Goal: Check status: Check status

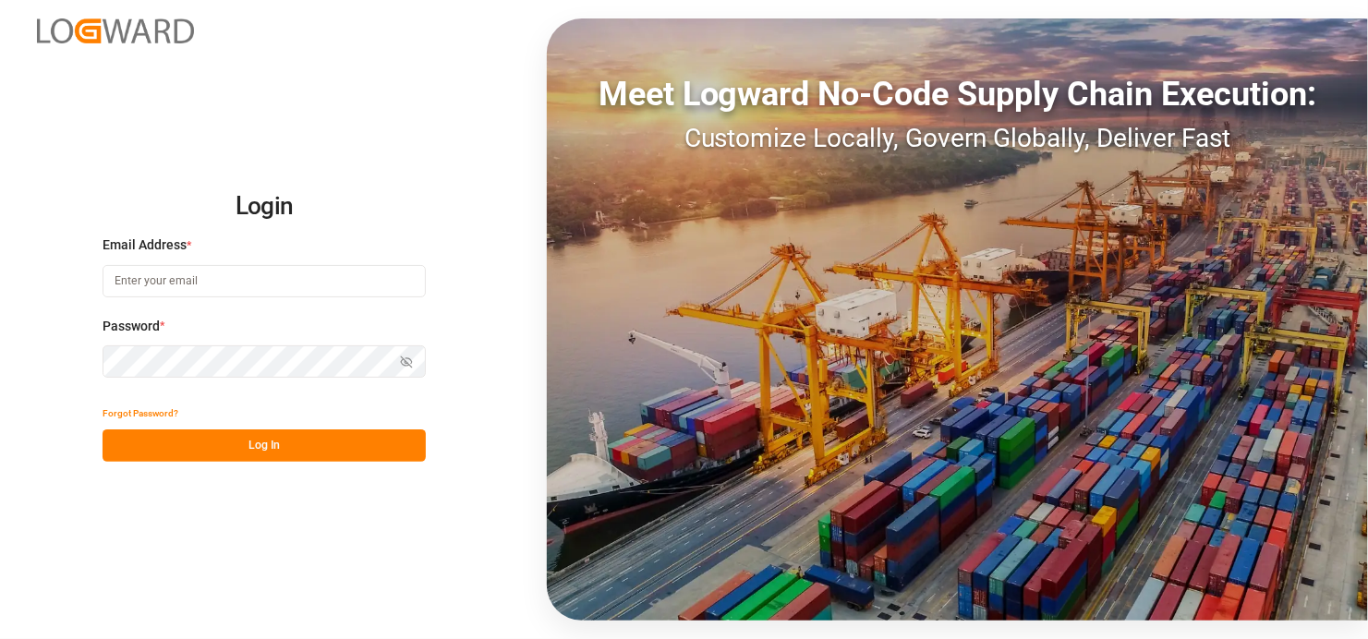
type input "satish.shukla@jamindustries.com"
click at [310, 440] on button "Log In" at bounding box center [264, 446] width 323 height 32
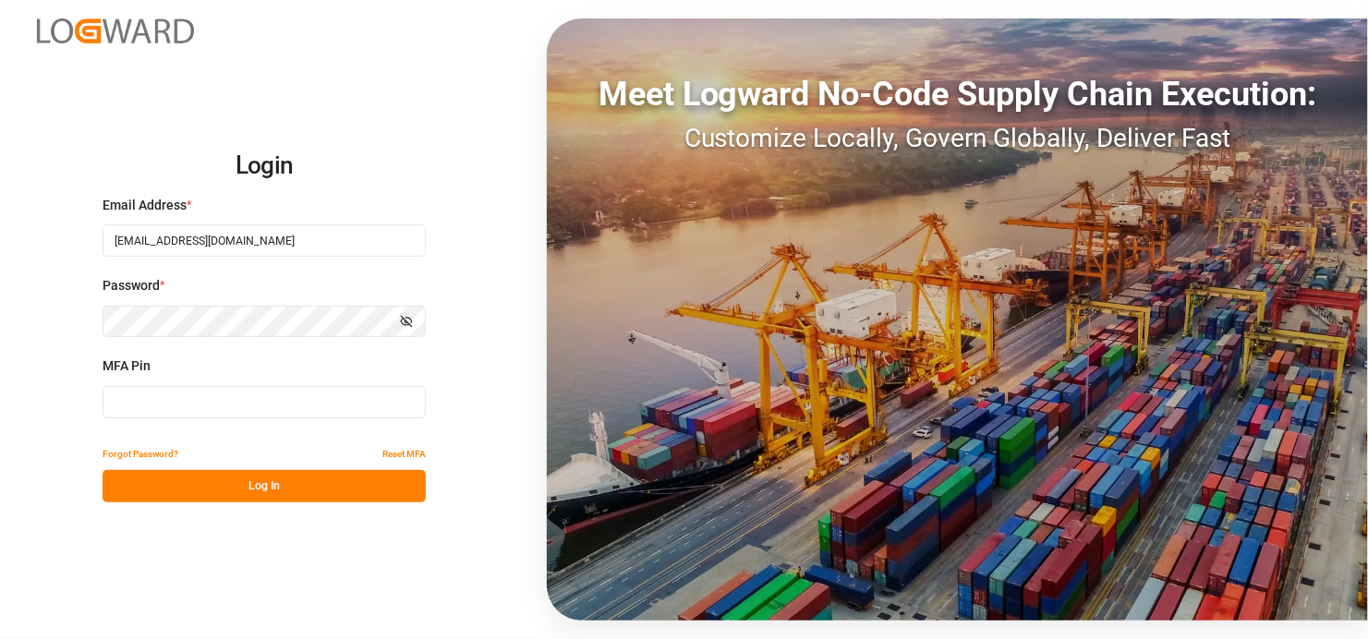
click at [259, 390] on input at bounding box center [264, 402] width 323 height 32
type input "943014"
click at [279, 489] on button "Log In" at bounding box center [264, 486] width 323 height 32
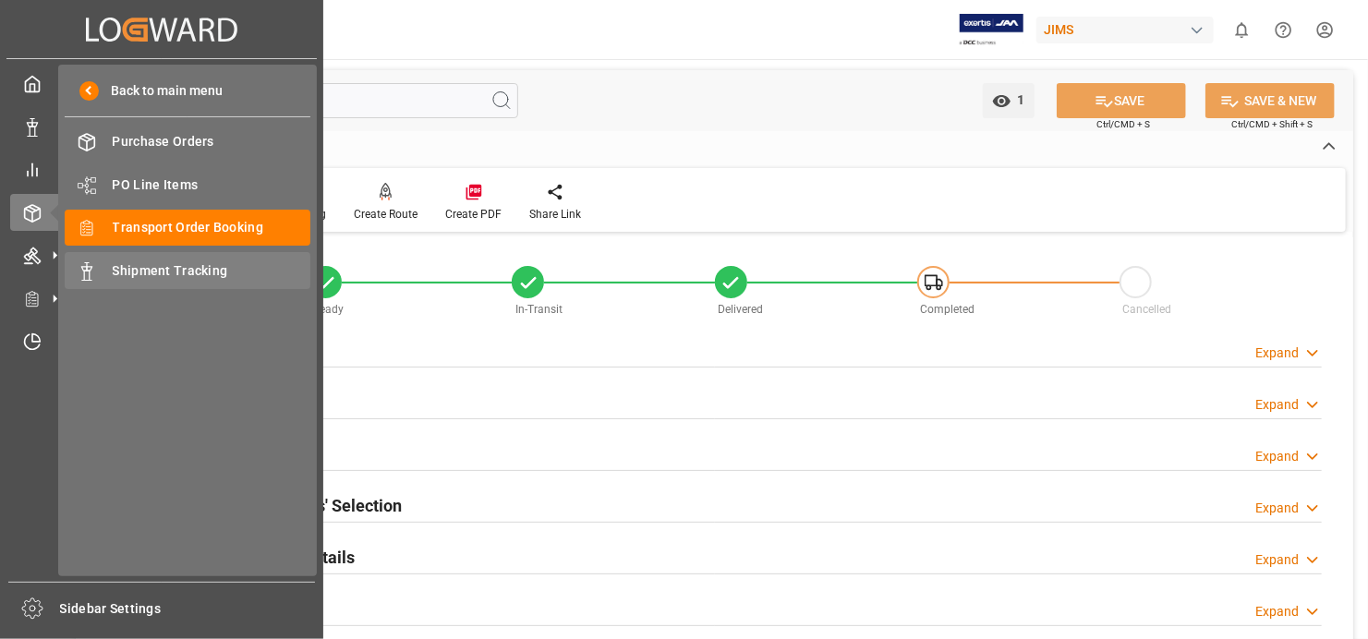
click at [250, 263] on span "Shipment Tracking" at bounding box center [212, 270] width 199 height 19
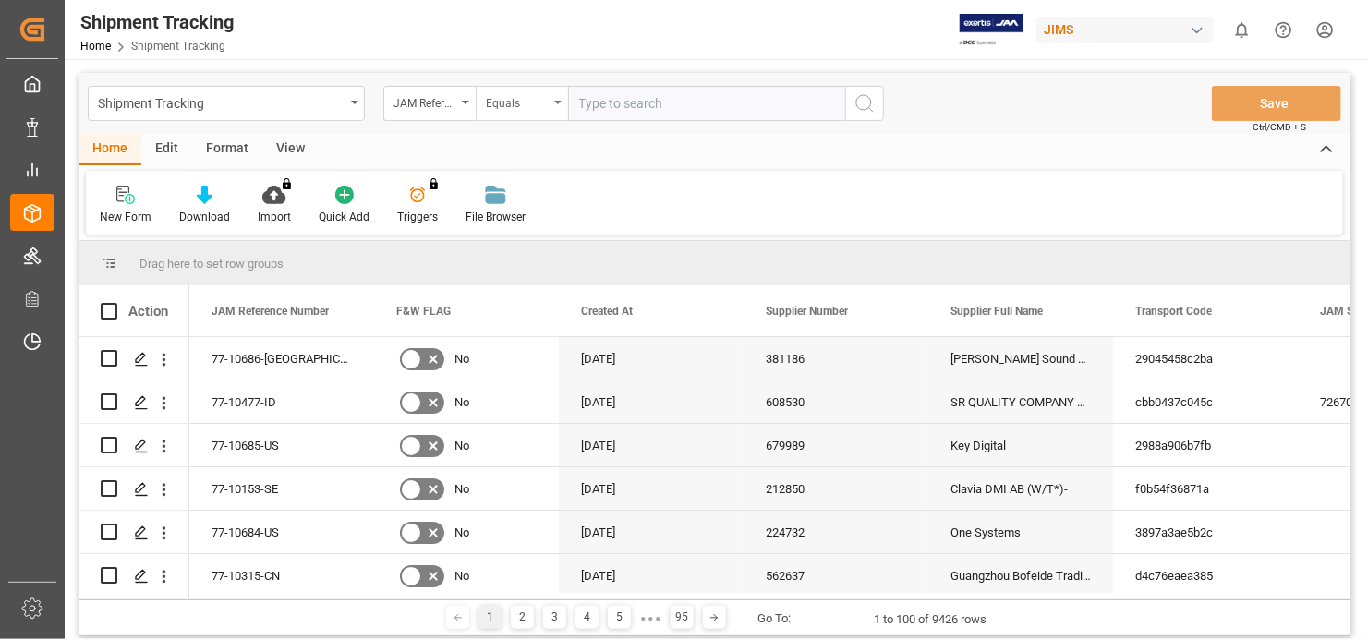
click at [554, 101] on icon "open menu" at bounding box center [557, 103] width 7 height 4
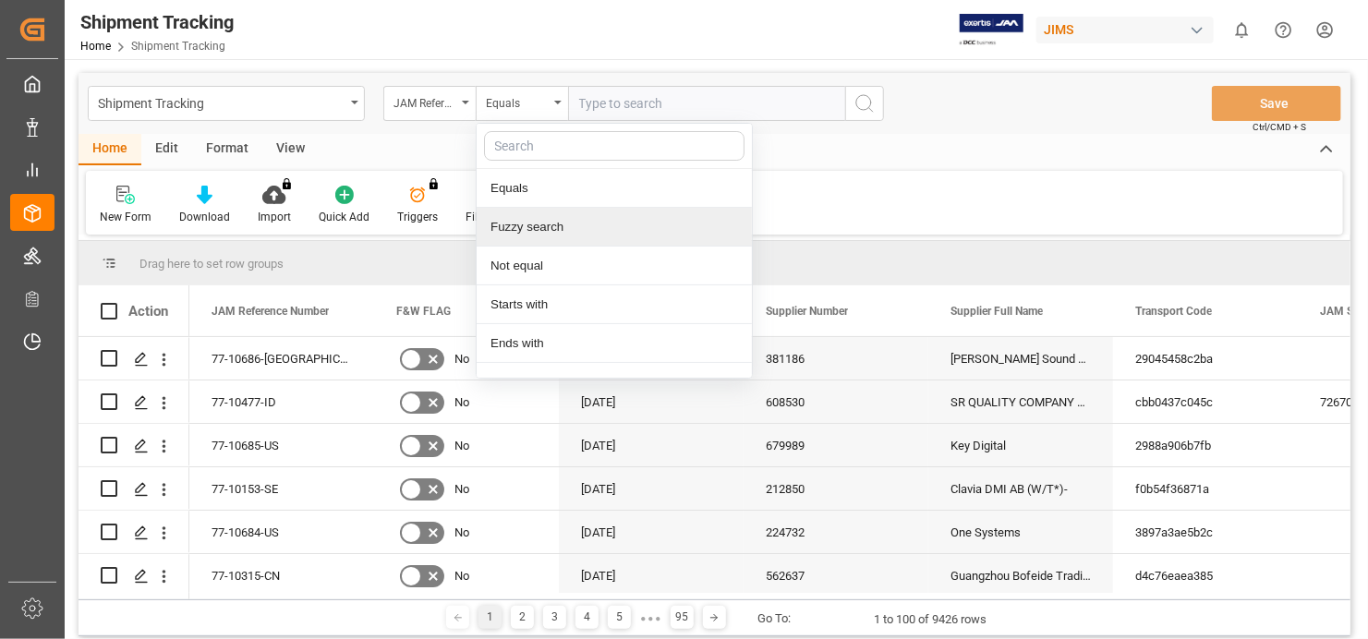
click at [550, 231] on div "Fuzzy search" at bounding box center [614, 227] width 275 height 39
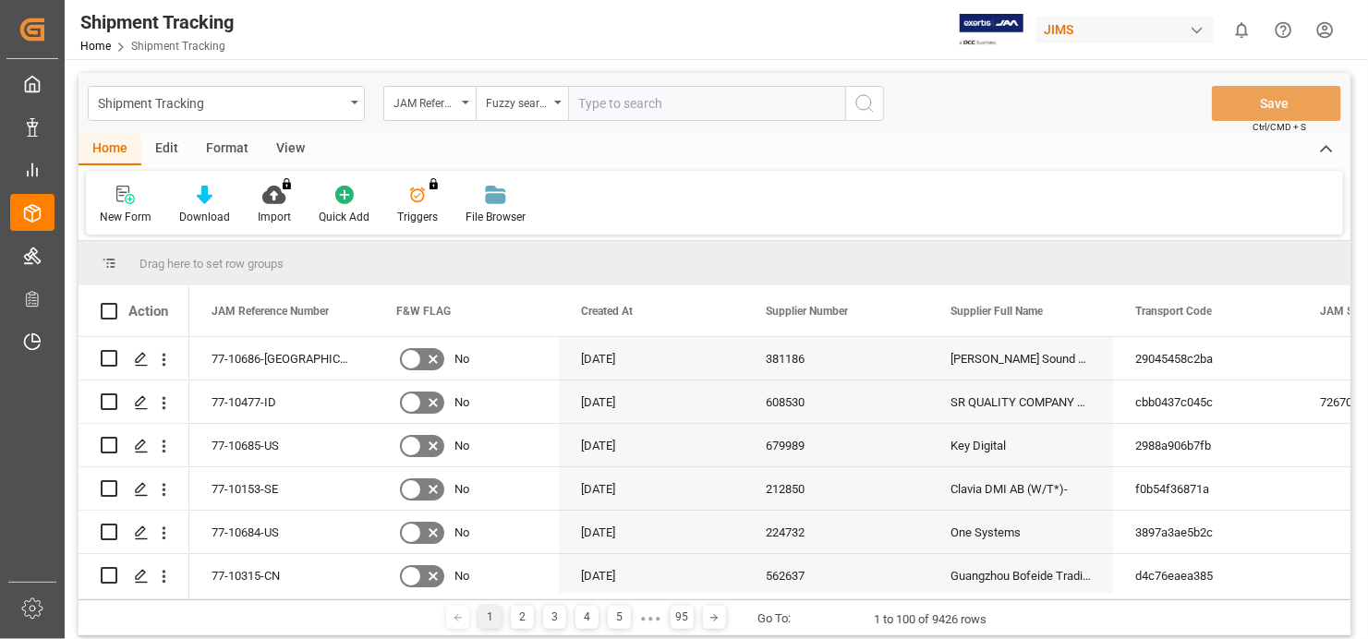
click at [635, 111] on input "text" at bounding box center [706, 103] width 277 height 35
click at [588, 105] on input "text" at bounding box center [706, 103] width 277 height 35
type input "77-10480-US"
click at [872, 103] on icon "search button" at bounding box center [864, 103] width 22 height 22
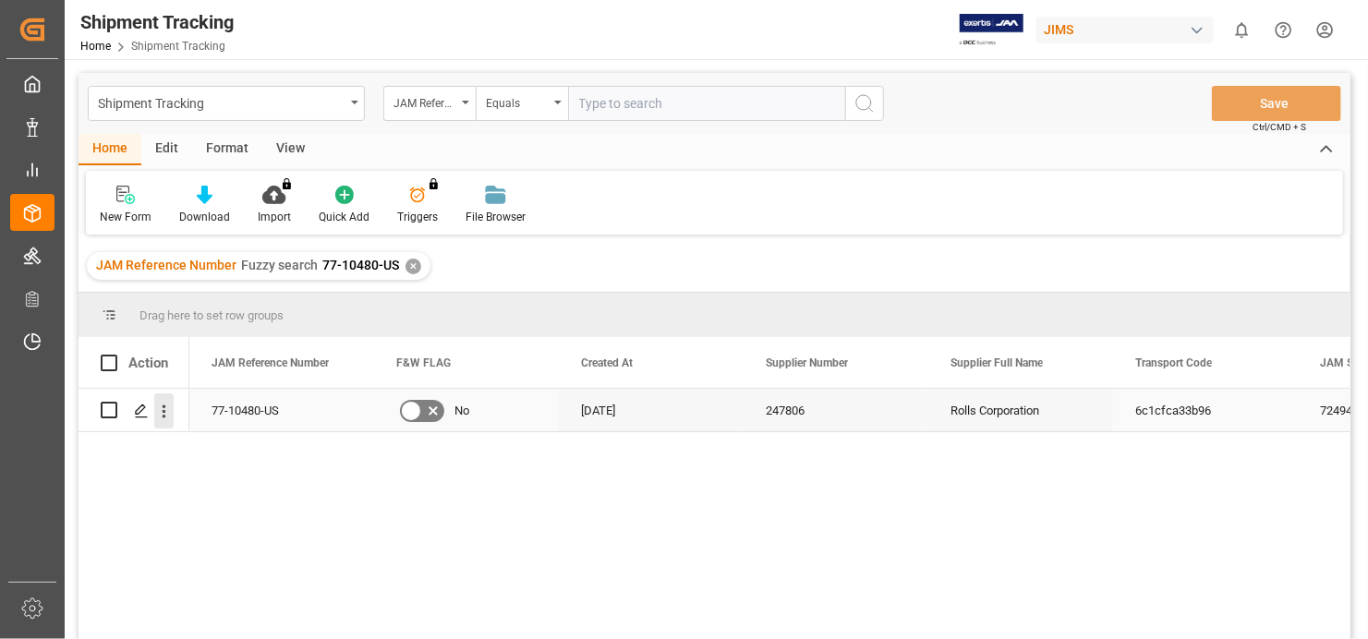
click at [168, 406] on icon "open menu" at bounding box center [163, 411] width 19 height 19
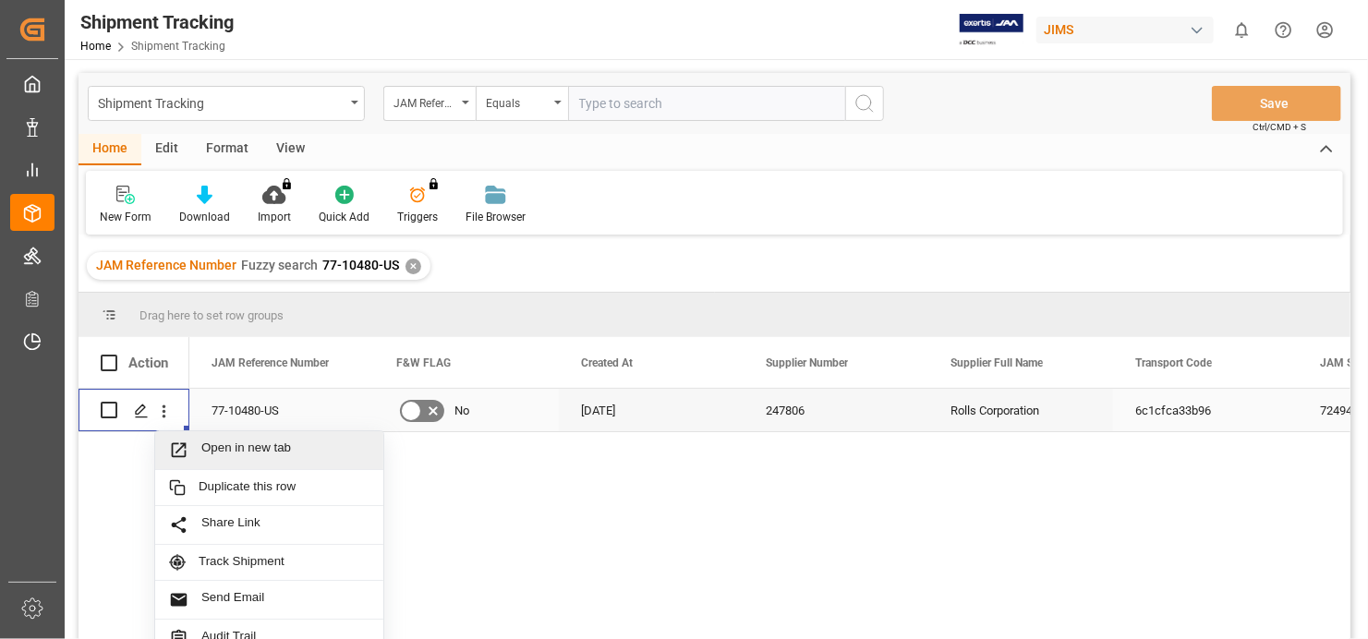
click at [222, 446] on span "Open in new tab" at bounding box center [285, 450] width 168 height 19
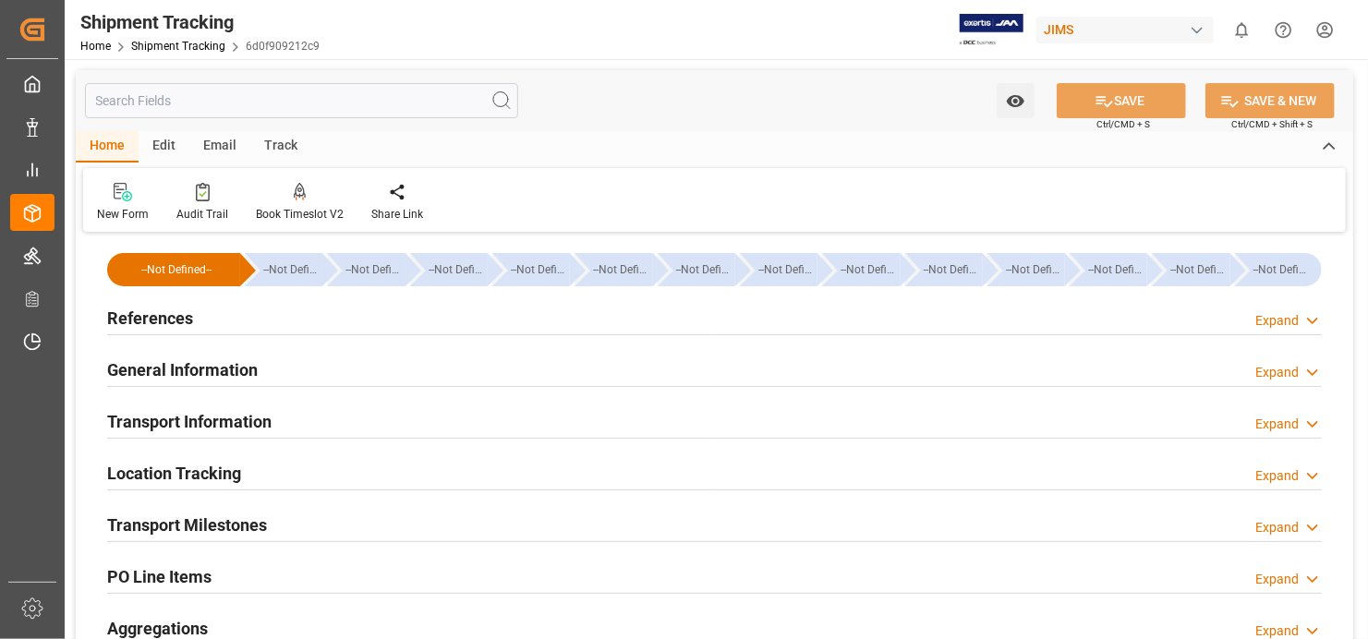
click at [180, 322] on h2 "References" at bounding box center [150, 318] width 86 height 25
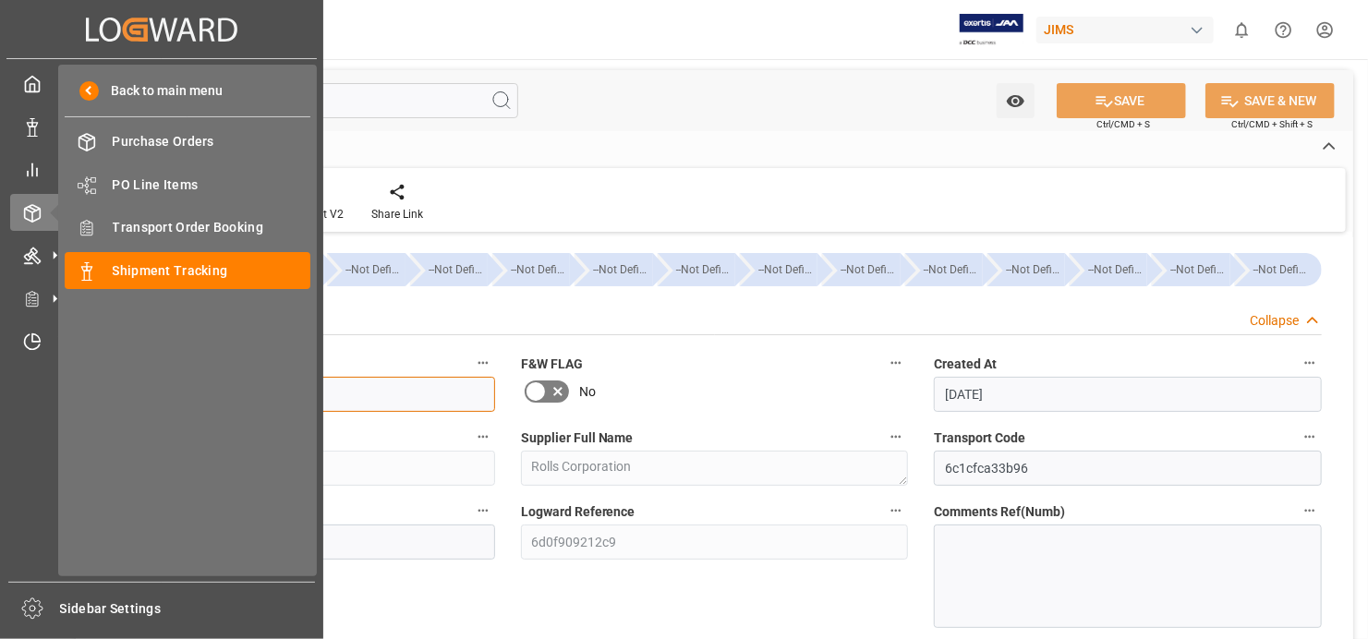
drag, startPoint x: 193, startPoint y: 393, endPoint x: 28, endPoint y: 406, distance: 165.8
click at [28, 406] on div "Created by potrace 1.15, written by Peter Selinger 2001-2017 Created by potrace…" at bounding box center [684, 319] width 1368 height 639
click at [209, 215] on div "Transport Order Booking Transport Order Booking" at bounding box center [188, 228] width 246 height 36
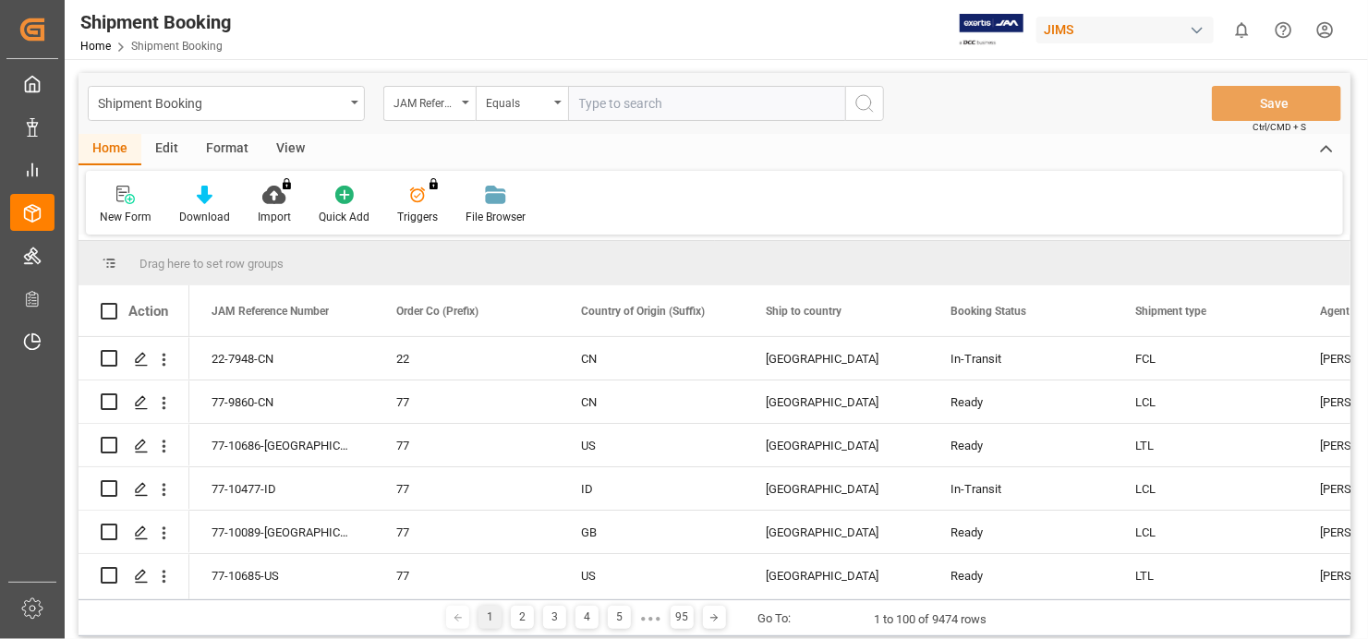
click at [668, 100] on input "text" at bounding box center [706, 103] width 277 height 35
type input "77-10480-US"
click at [860, 99] on icon "search button" at bounding box center [864, 103] width 22 height 22
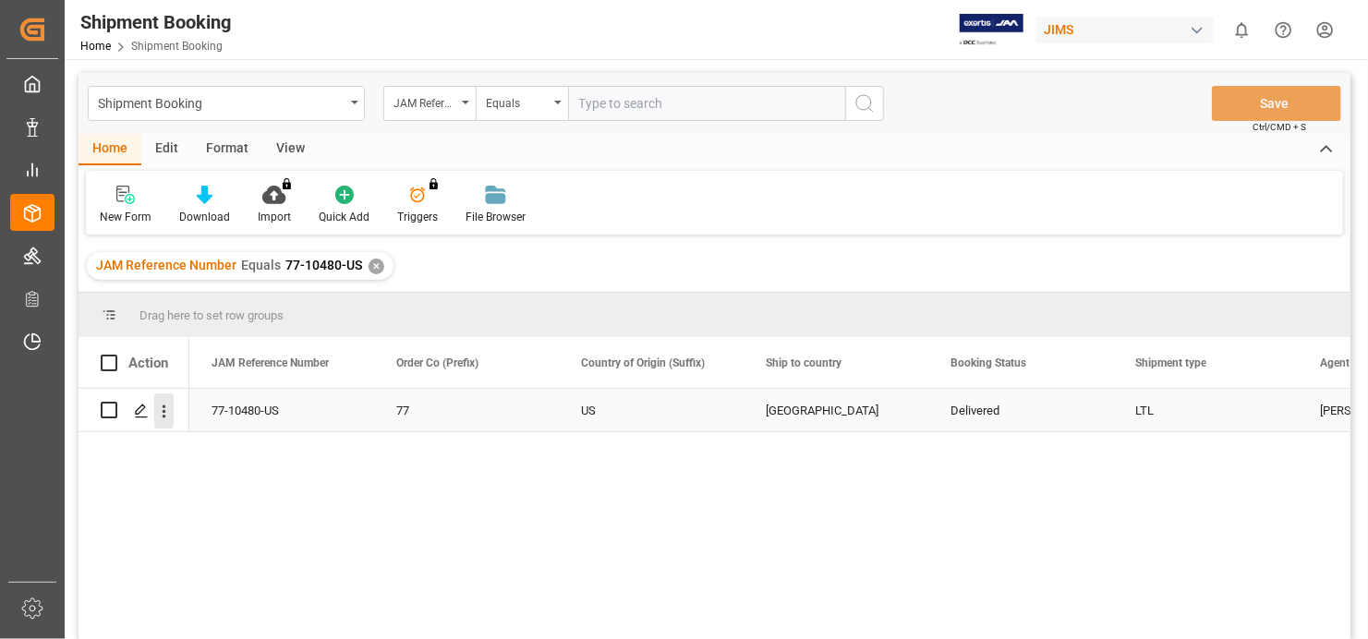
click at [157, 411] on icon "open menu" at bounding box center [163, 411] width 19 height 19
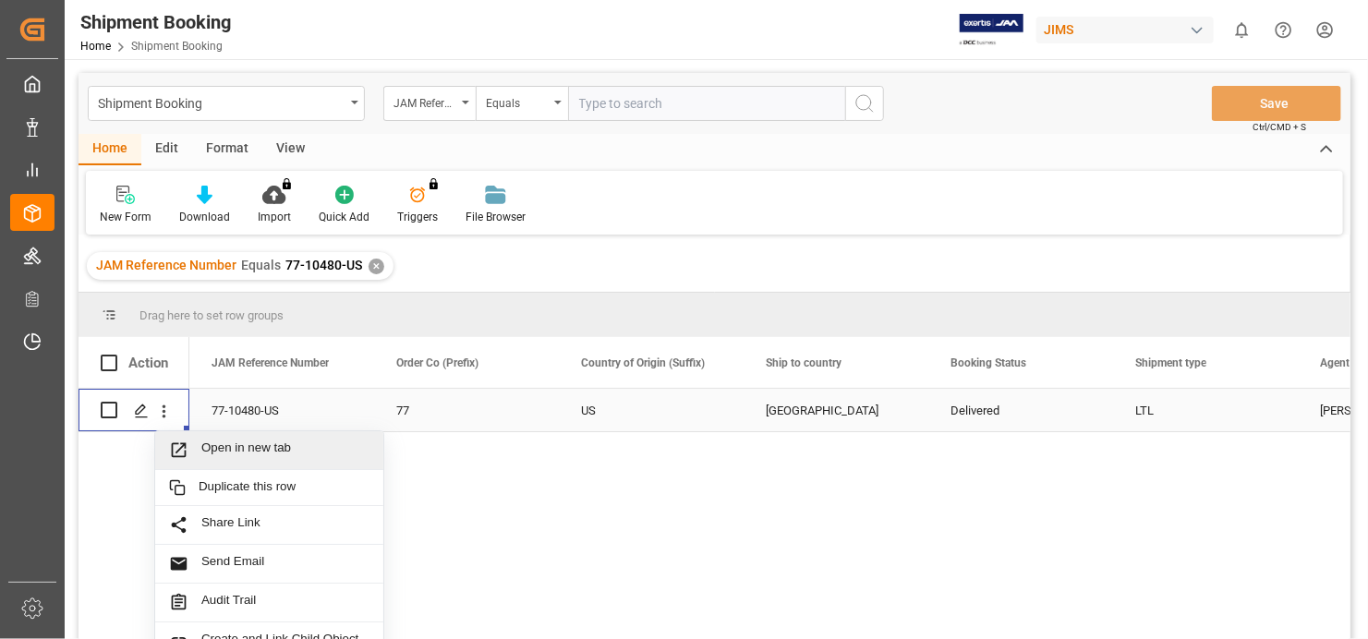
click at [238, 448] on span "Open in new tab" at bounding box center [285, 450] width 168 height 19
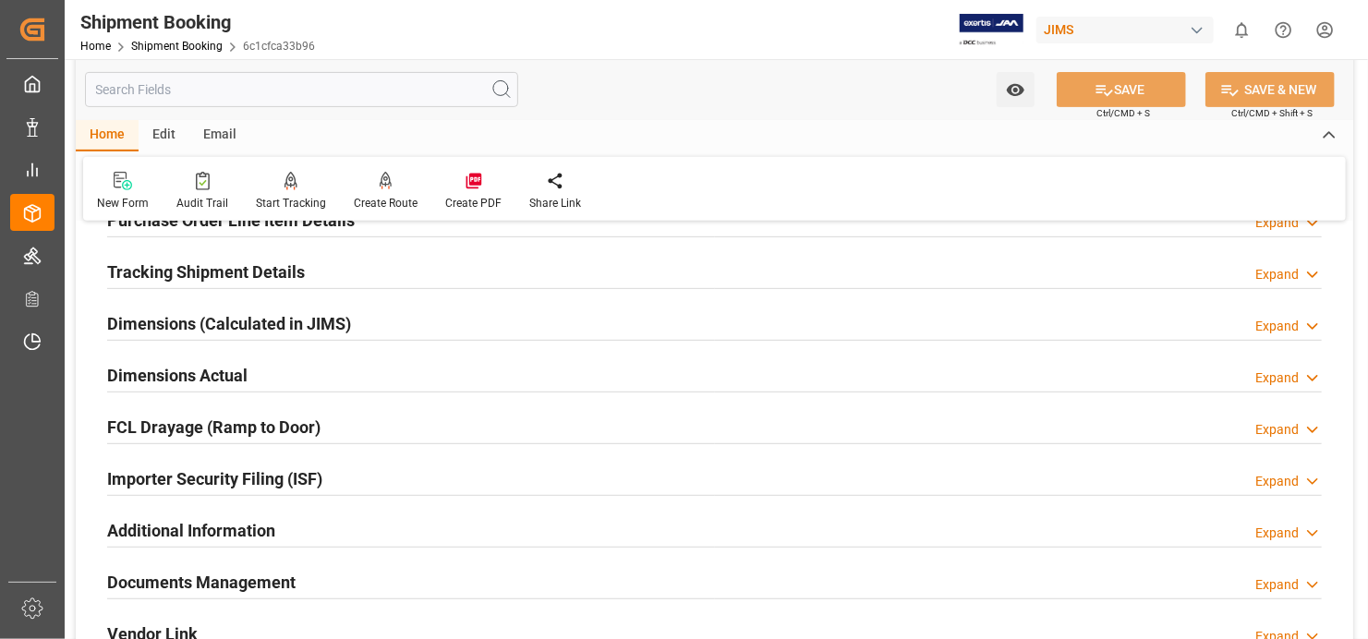
scroll to position [369, 0]
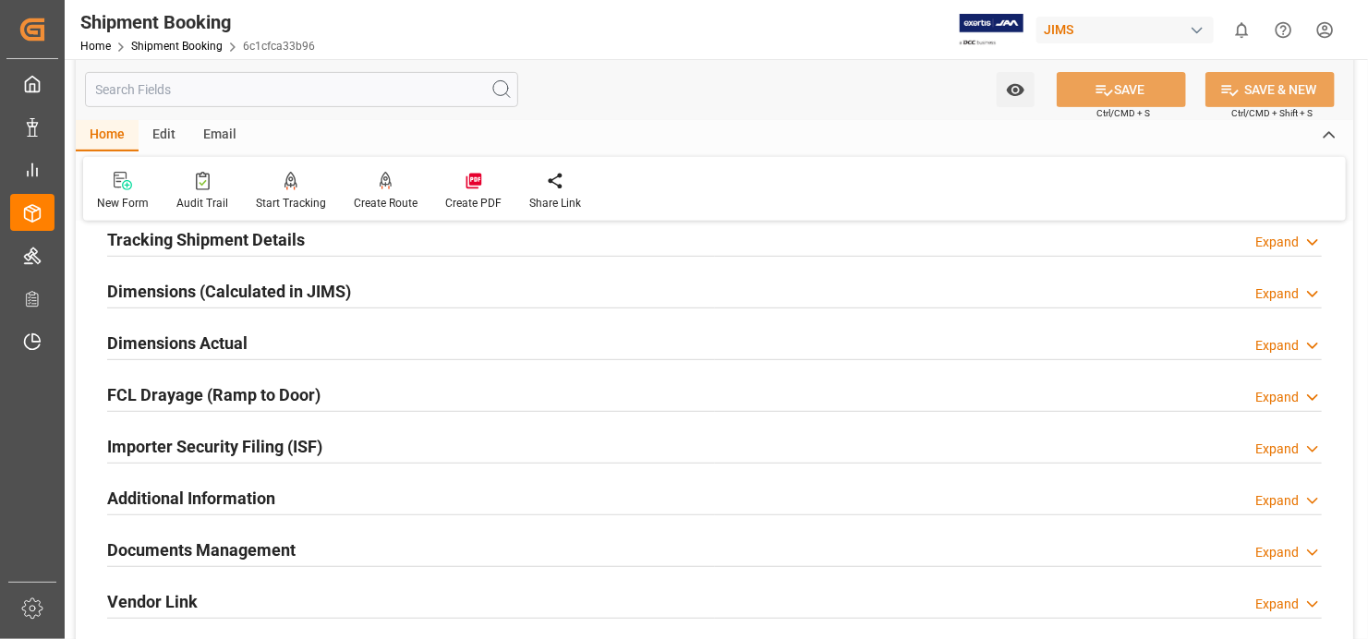
click at [235, 546] on h2 "Documents Management" at bounding box center [201, 550] width 188 height 25
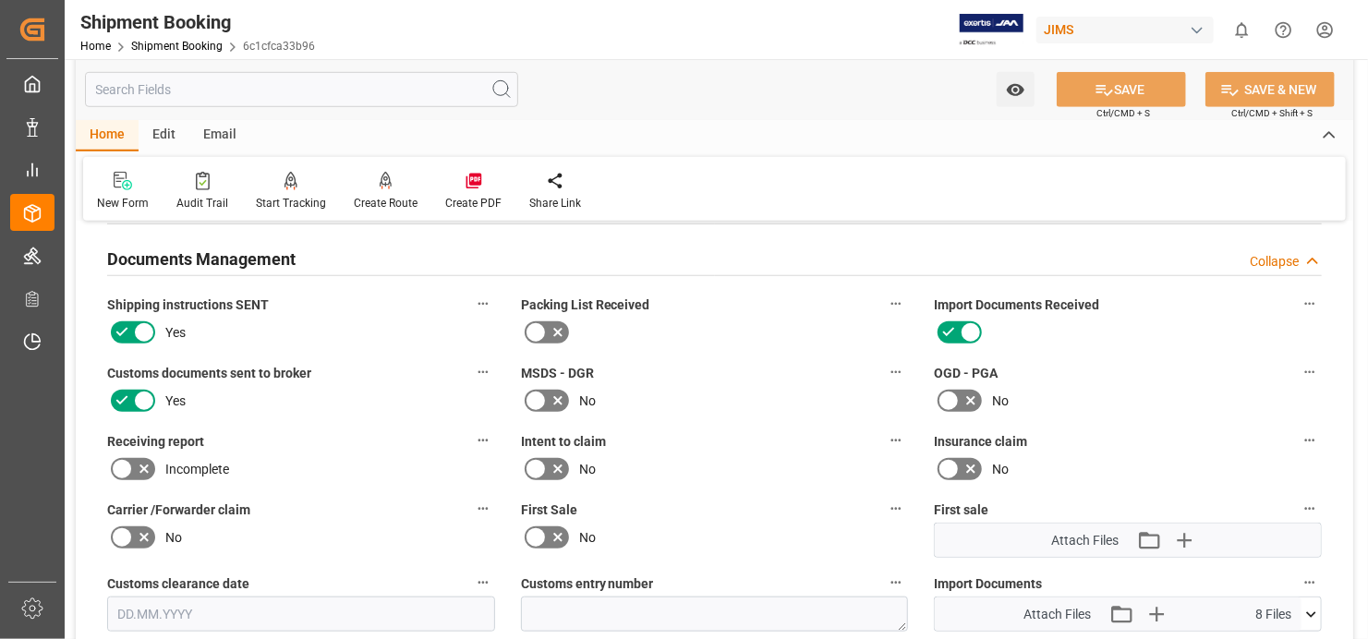
scroll to position [739, 0]
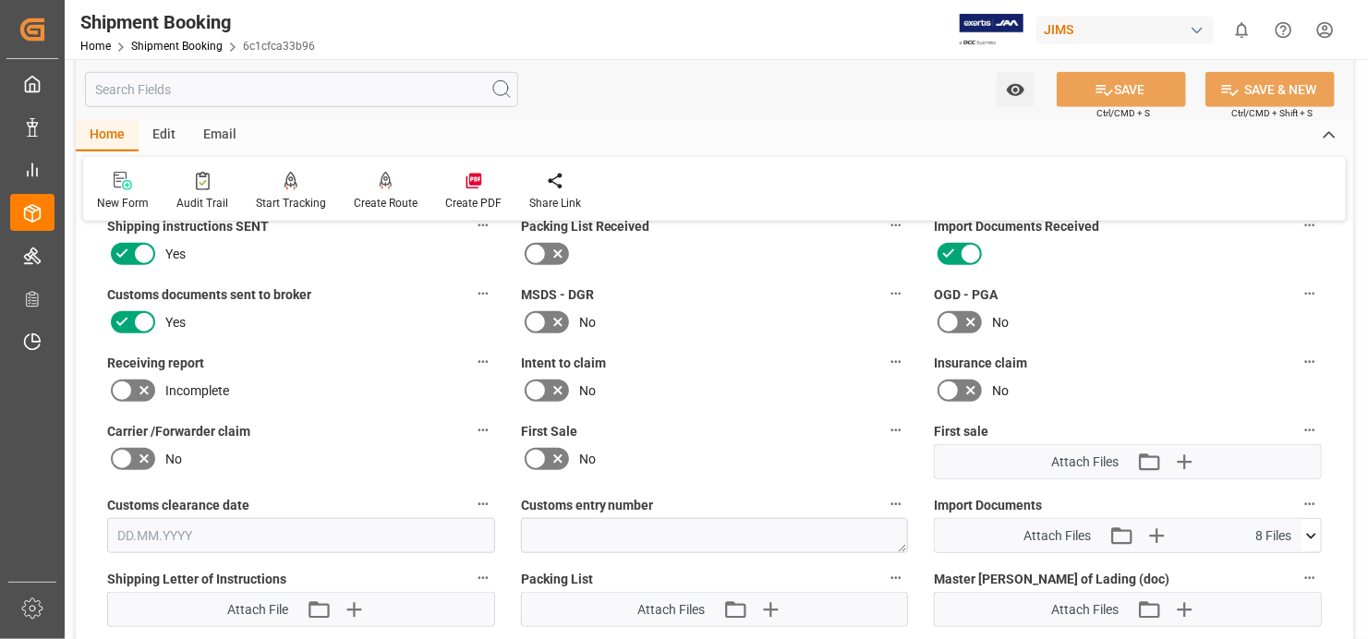
click at [1312, 533] on icon at bounding box center [1311, 536] width 10 height 6
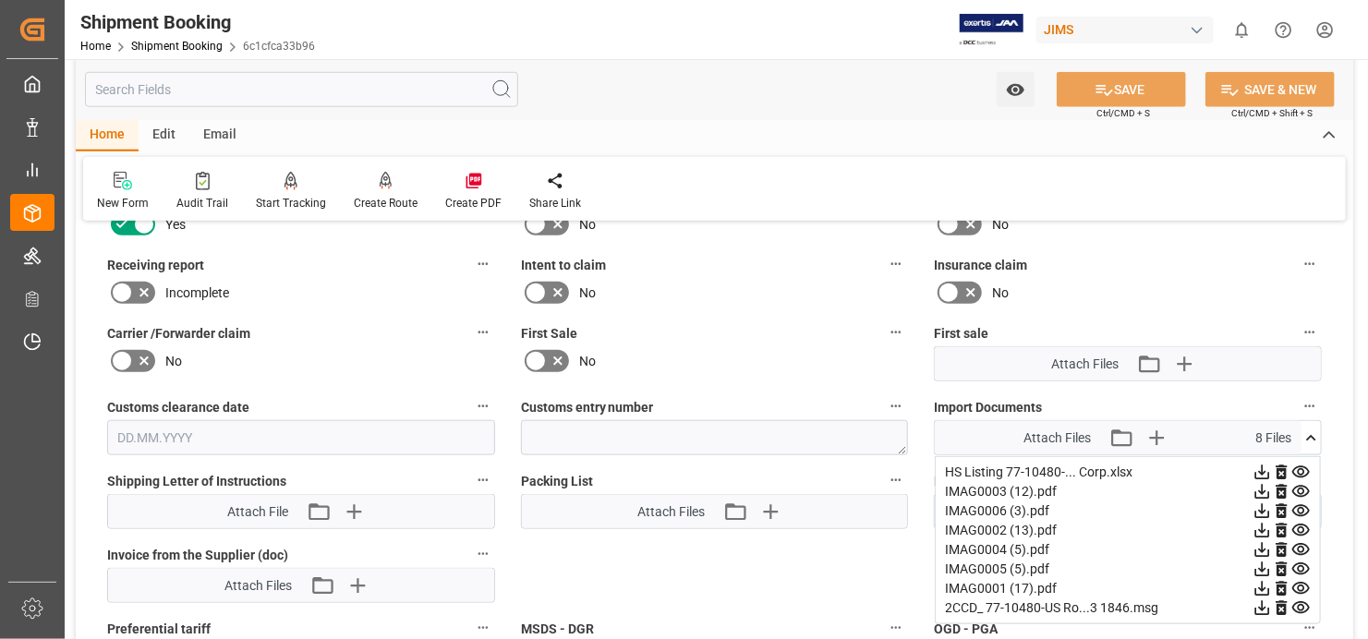
scroll to position [1016, 0]
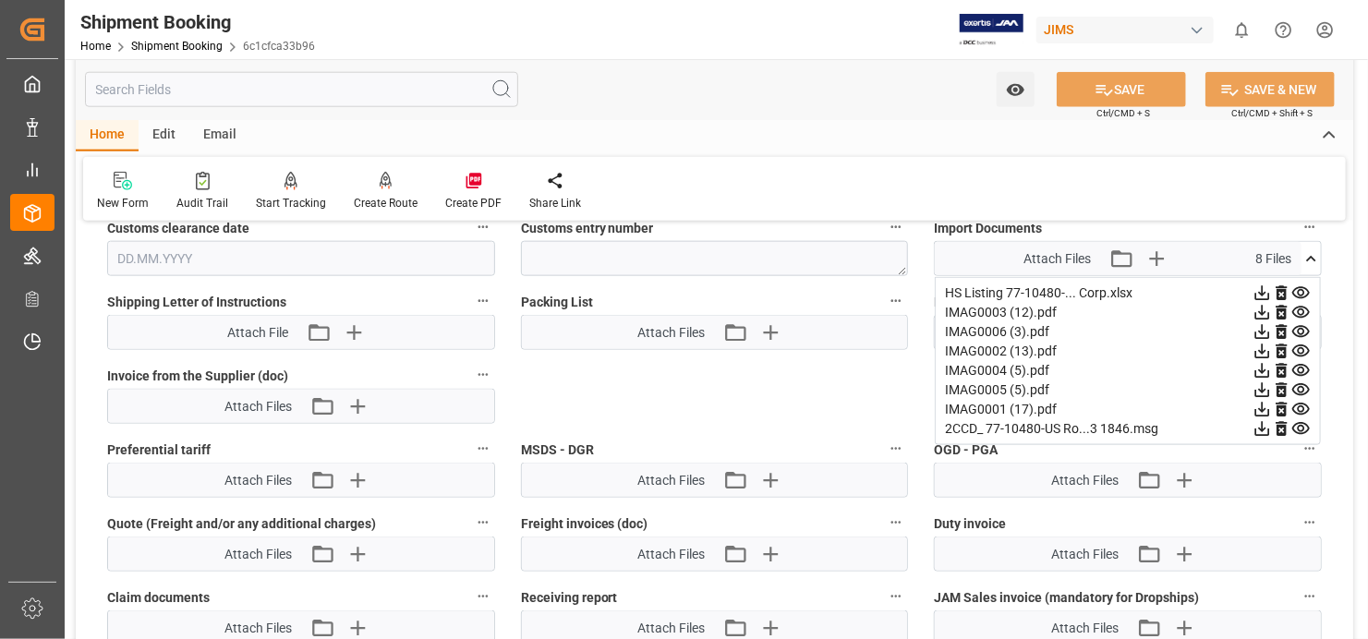
click at [1270, 422] on icon at bounding box center [1262, 429] width 15 height 15
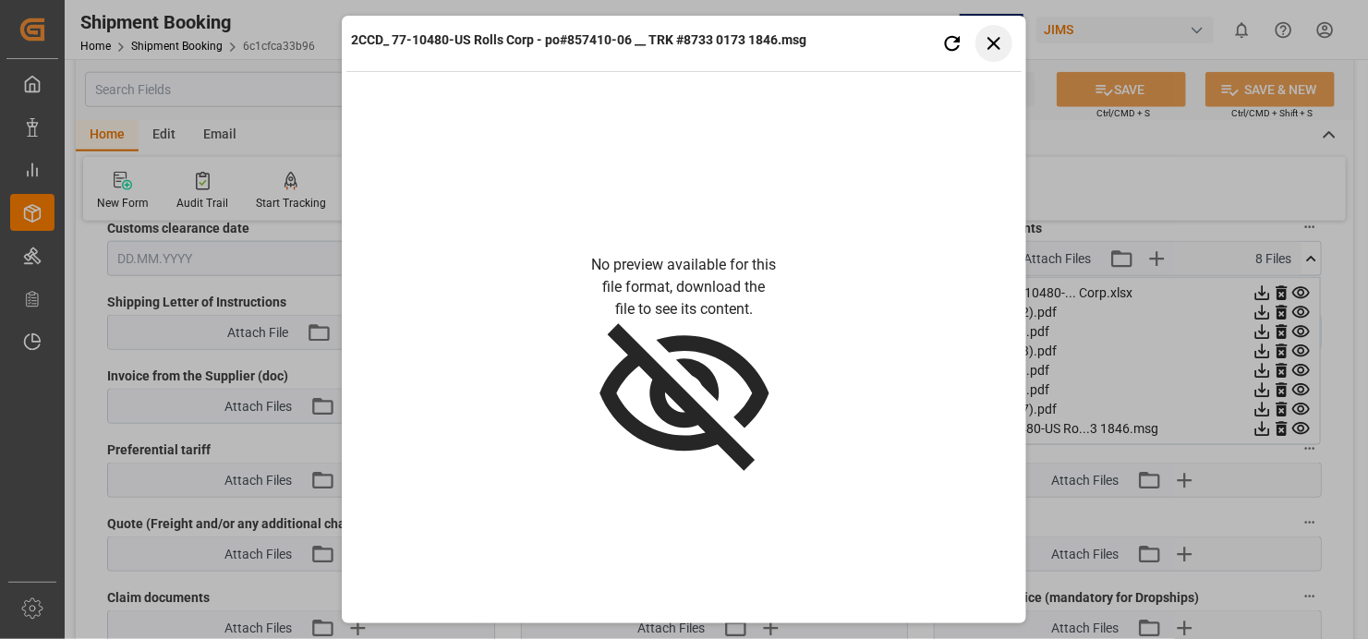
drag, startPoint x: 993, startPoint y: 40, endPoint x: 1120, endPoint y: 230, distance: 228.5
click at [993, 43] on icon "button" at bounding box center [993, 42] width 23 height 23
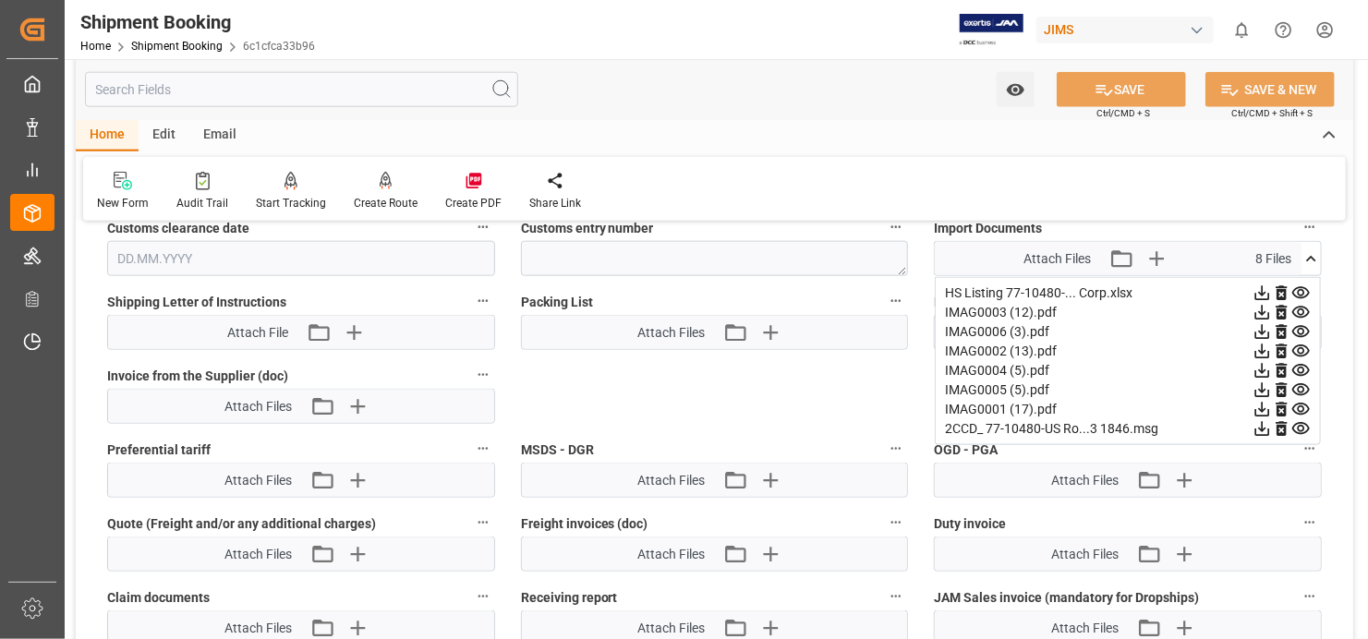
click at [1272, 400] on icon at bounding box center [1262, 409] width 19 height 19
